Goal: Task Accomplishment & Management: Complete application form

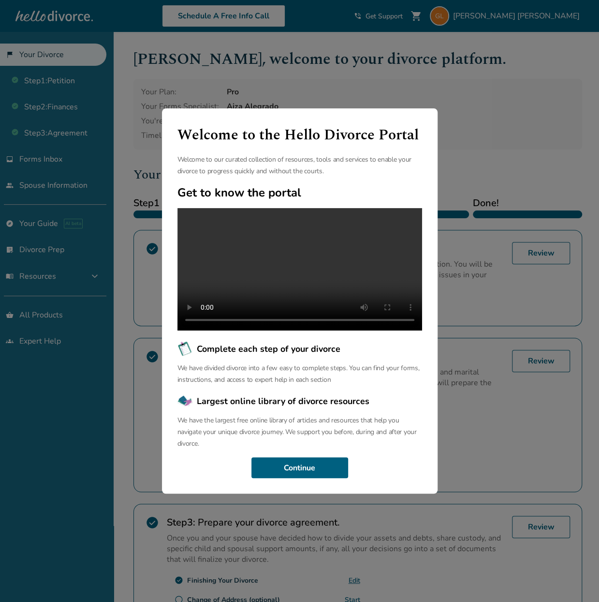
click at [517, 119] on div "Welcome to the Hello Divorce Portal Welcome to our curated collection of resour…" at bounding box center [299, 301] width 599 height 602
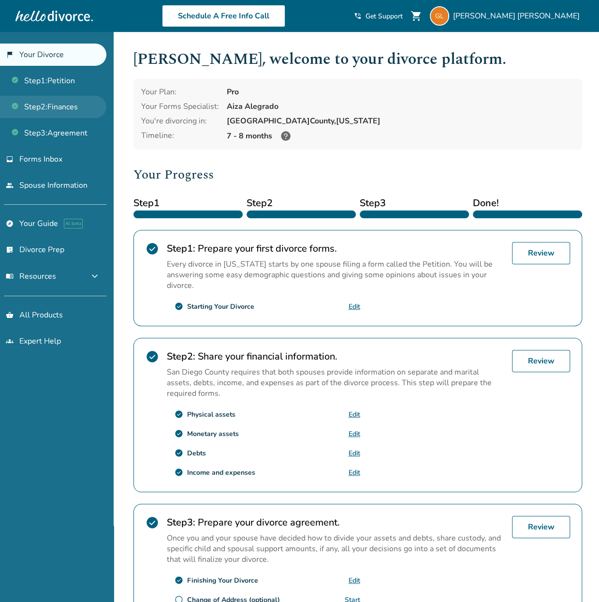
click at [39, 103] on link "Step 2 : Finances" at bounding box center [53, 107] width 106 height 22
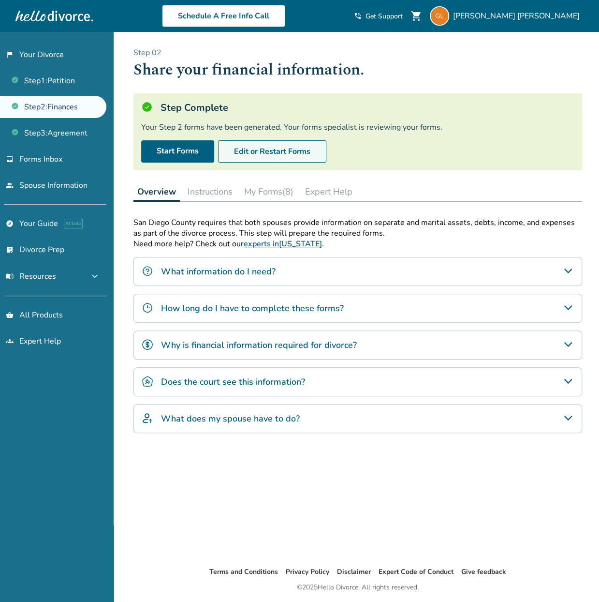
click at [267, 157] on button "Edit or Restart Forms" at bounding box center [272, 151] width 108 height 22
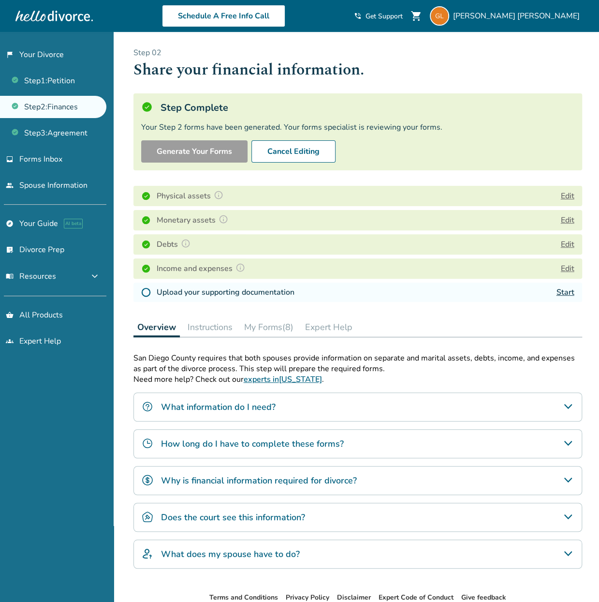
click at [572, 216] on button "Edit" at bounding box center [568, 220] width 14 height 12
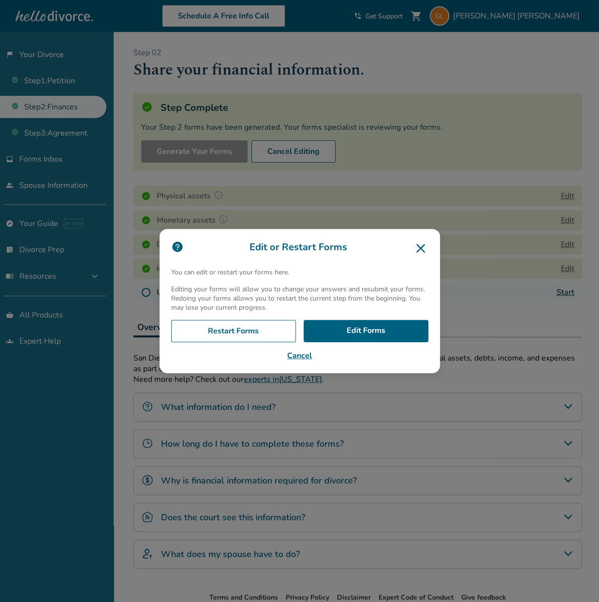
click at [428, 250] on icon at bounding box center [420, 247] width 15 height 15
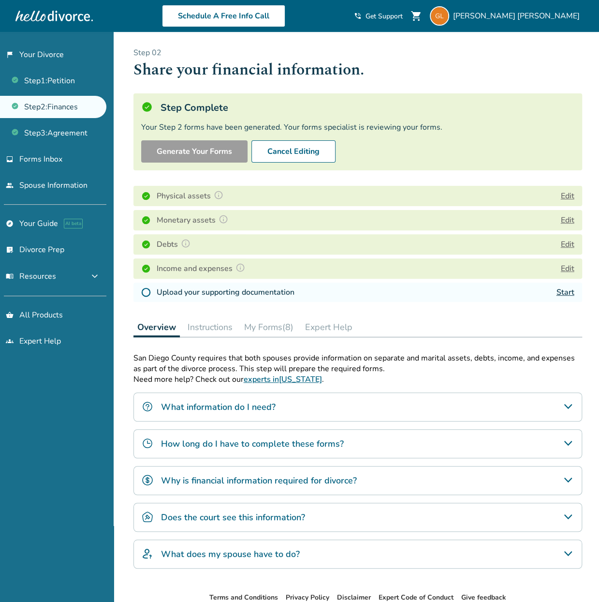
click at [566, 245] on button "Edit" at bounding box center [568, 244] width 14 height 12
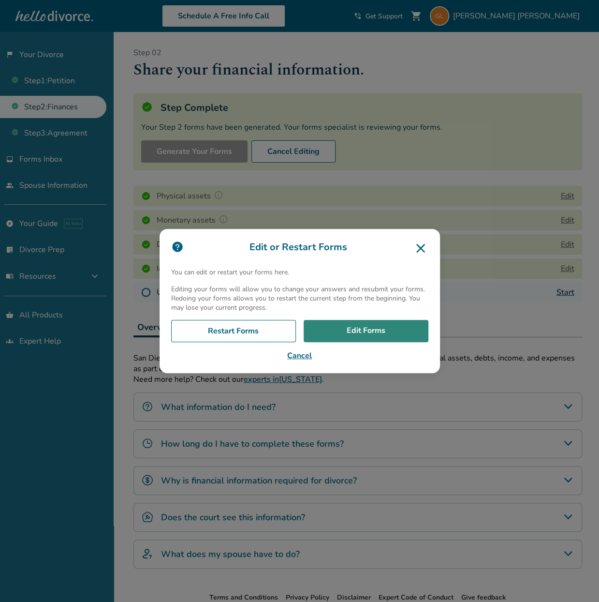
click at [364, 325] on link "Edit Forms" at bounding box center [366, 331] width 125 height 22
